Goal: Communication & Community: Answer question/provide support

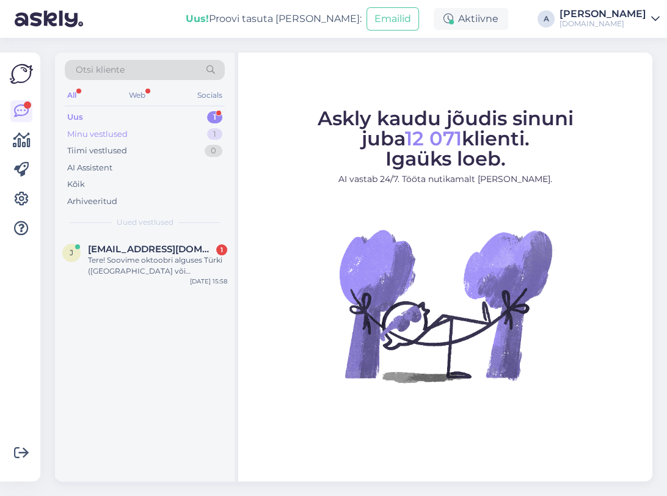
click at [214, 136] on div "1" at bounding box center [214, 134] width 15 height 12
click at [201, 256] on div "Mis eelarve piires pakkumistest Te huvitatud oleksite?" at bounding box center [157, 266] width 139 height 22
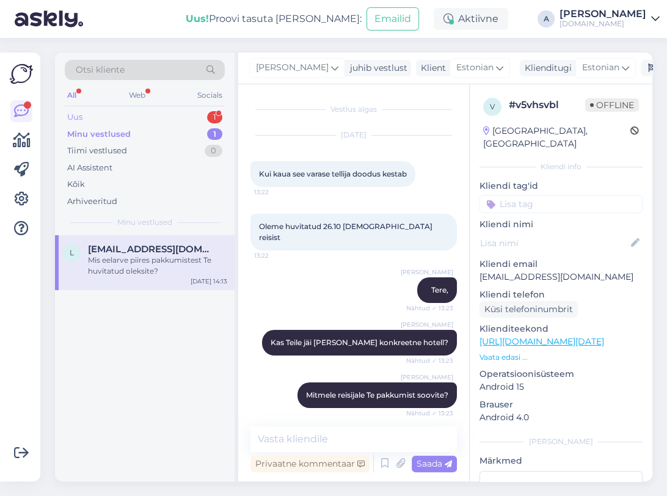
click at [200, 116] on div "Uus 1" at bounding box center [145, 117] width 160 height 17
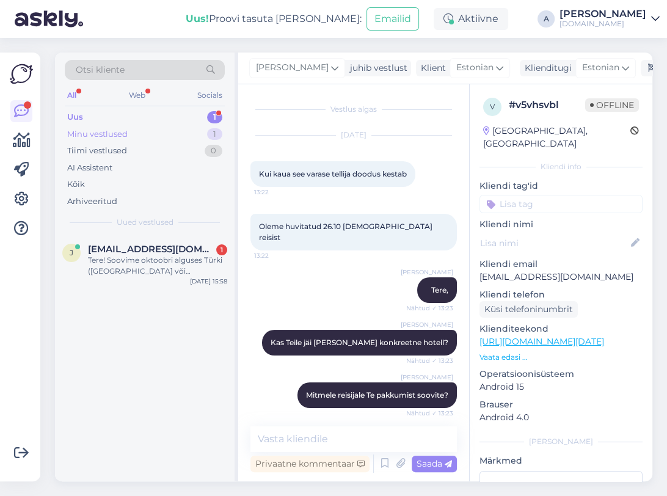
click at [202, 130] on div "Minu vestlused 1" at bounding box center [145, 134] width 160 height 17
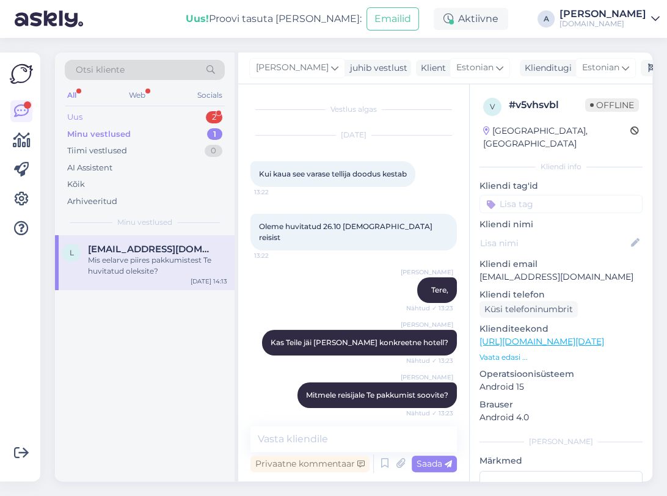
click at [206, 112] on div "Uus 2" at bounding box center [145, 117] width 160 height 17
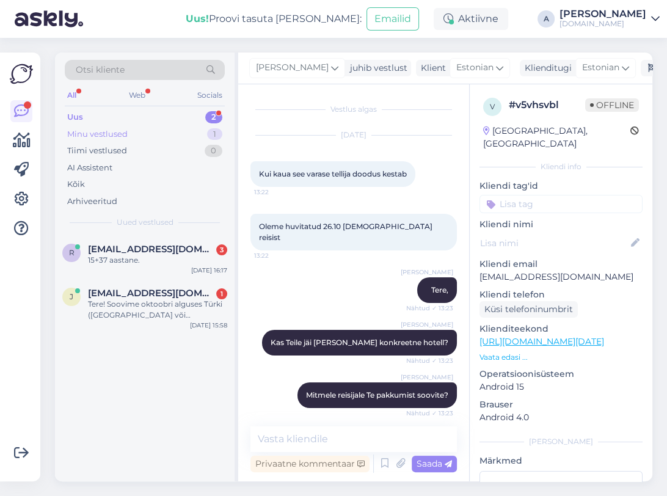
click at [203, 129] on div "Minu vestlused 1" at bounding box center [145, 134] width 160 height 17
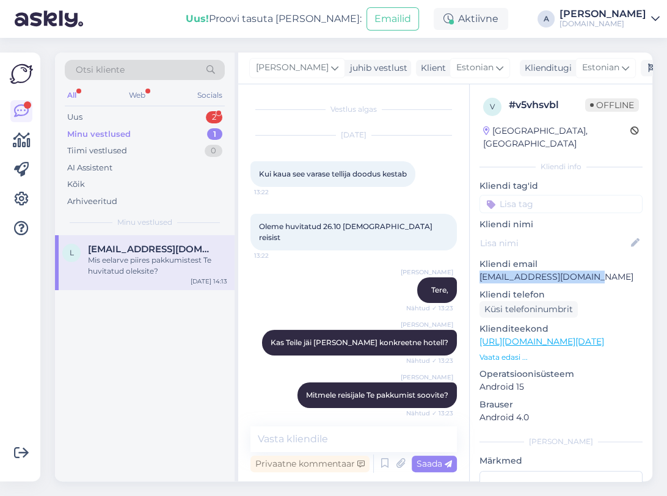
drag, startPoint x: 588, startPoint y: 266, endPoint x: 476, endPoint y: 264, distance: 111.8
click at [476, 264] on div "v # v5vhsvbl Offline [GEOGRAPHIC_DATA], [GEOGRAPHIC_DATA] Kliendi info Kliendi …" at bounding box center [561, 341] width 183 height 515
copy p "[EMAIL_ADDRESS][DOMAIN_NAME]"
click at [551, 336] on link "[URL][DOMAIN_NAME][DATE]" at bounding box center [542, 341] width 125 height 11
click at [563, 258] on p "Kliendi email" at bounding box center [561, 264] width 163 height 13
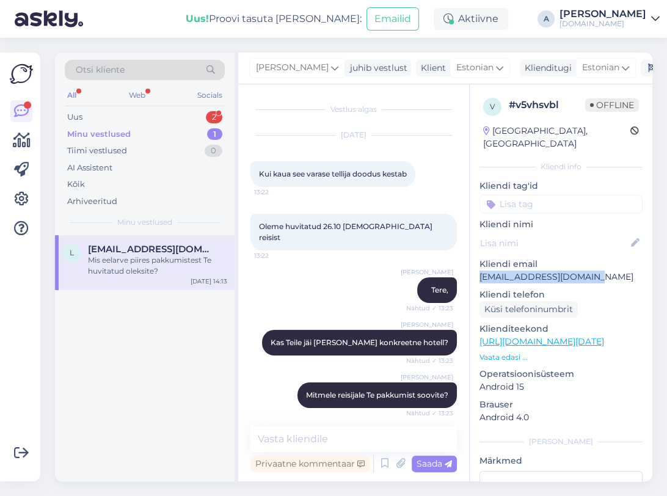
drag, startPoint x: 592, startPoint y: 266, endPoint x: 474, endPoint y: 268, distance: 117.9
click at [474, 268] on div "v # v5vhsvbl Offline [GEOGRAPHIC_DATA], [GEOGRAPHIC_DATA] Kliendi info Kliendi …" at bounding box center [561, 341] width 183 height 515
copy p "[EMAIL_ADDRESS][DOMAIN_NAME]"
click at [320, 431] on textarea at bounding box center [353, 439] width 206 height 26
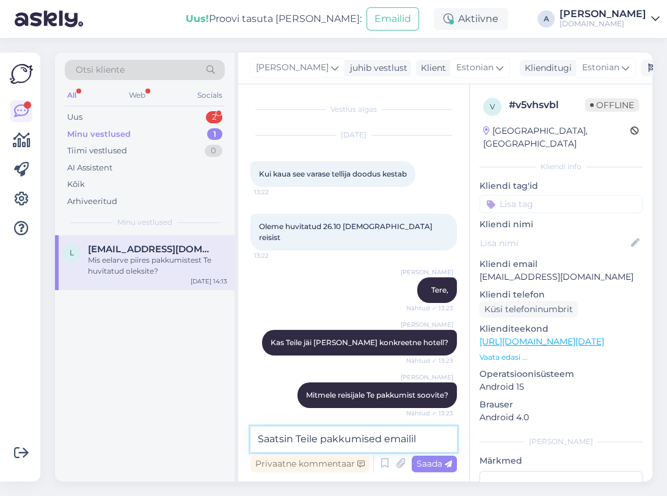
type textarea "Saatsin Teile pakkumised emailil."
